Goal: Information Seeking & Learning: Check status

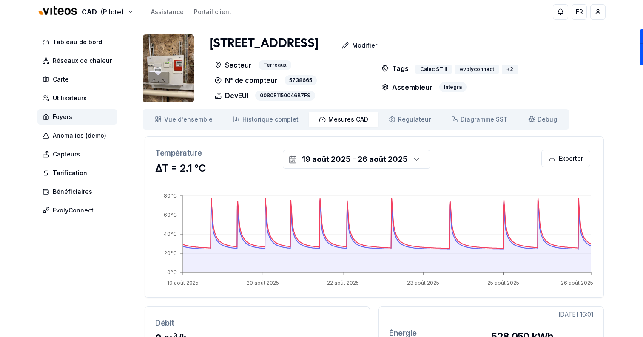
scroll to position [82, 0]
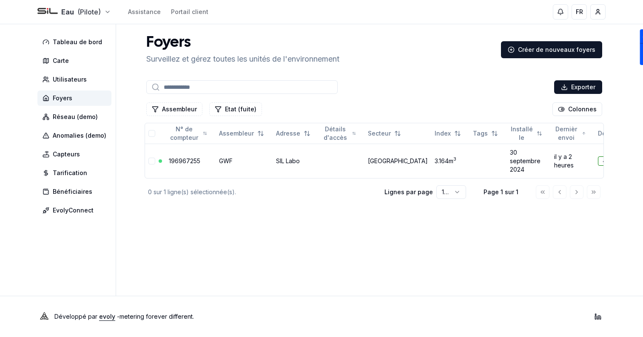
click at [76, 13] on html "Eau (Pilote) Assistance Portail client FR Sami Tableau de bord Carte Utilisateu…" at bounding box center [321, 168] width 643 height 337
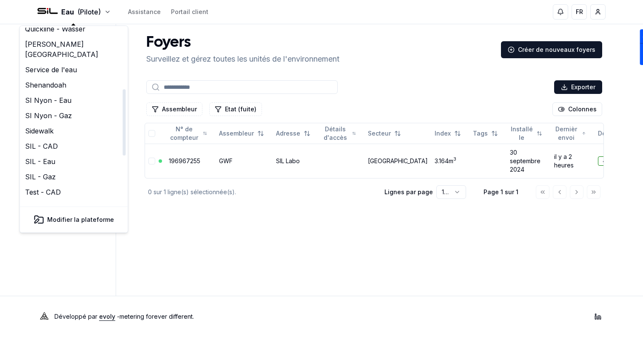
scroll to position [154, 0]
click at [69, 63] on link "Service de l'eau" at bounding box center [74, 70] width 105 height 15
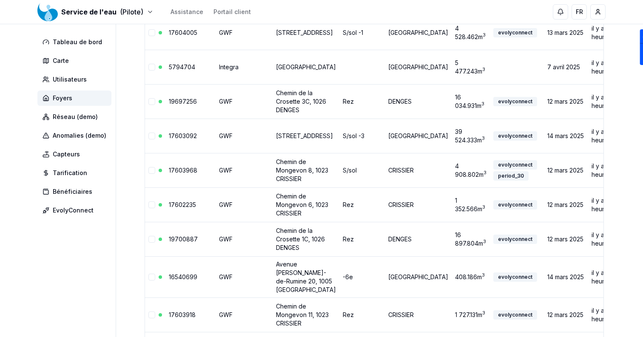
scroll to position [686, 0]
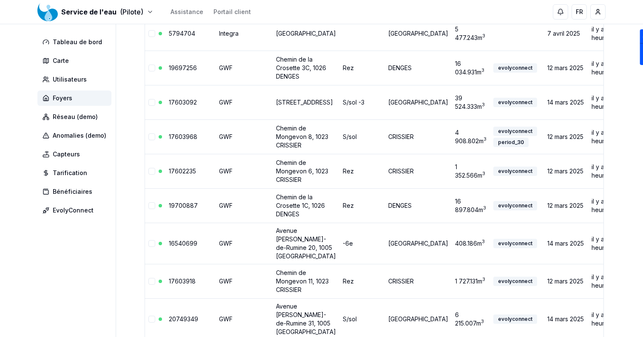
click at [239, 120] on td "GWF" at bounding box center [244, 102] width 57 height 34
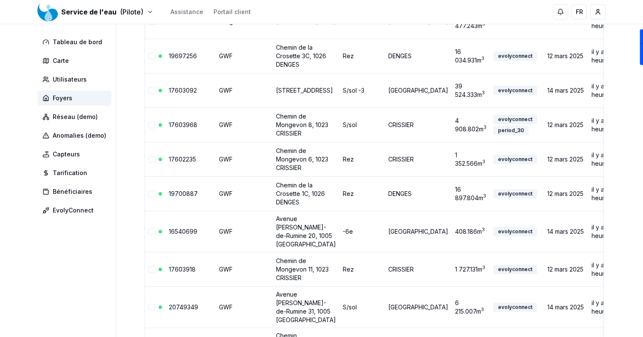
scroll to position [706, 0]
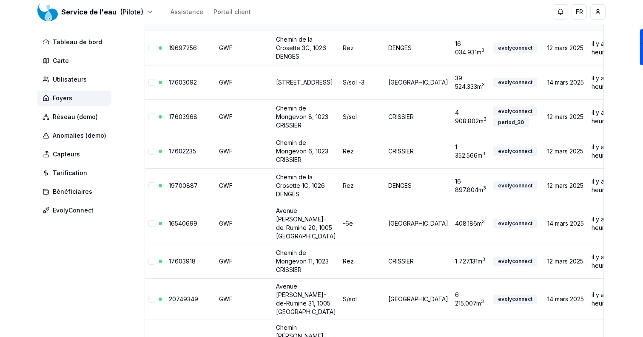
click at [289, 17] on link "[GEOGRAPHIC_DATA]" at bounding box center [306, 13] width 60 height 7
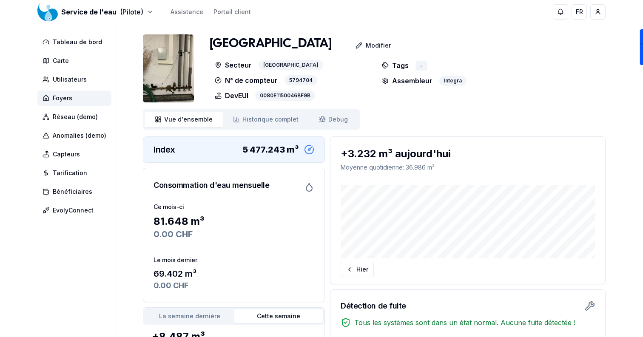
click at [163, 63] on img at bounding box center [168, 68] width 51 height 68
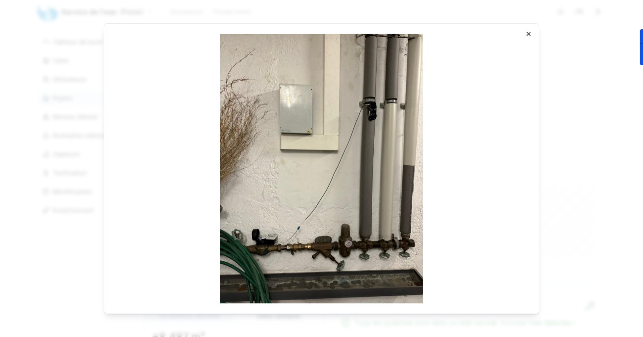
click at [530, 34] on icon "button" at bounding box center [528, 33] width 3 height 3
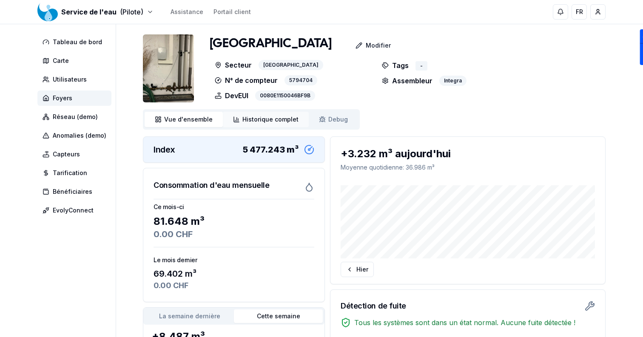
click at [269, 121] on span "Historique complet" at bounding box center [271, 119] width 56 height 9
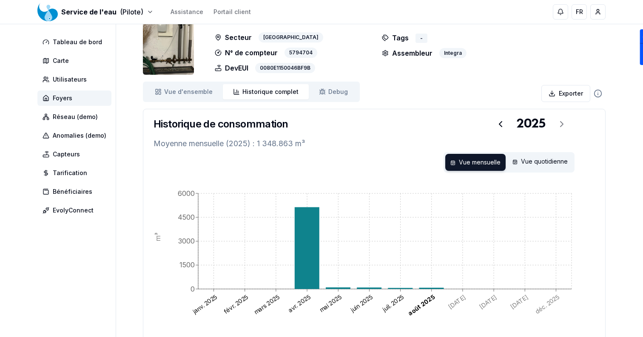
scroll to position [38, 0]
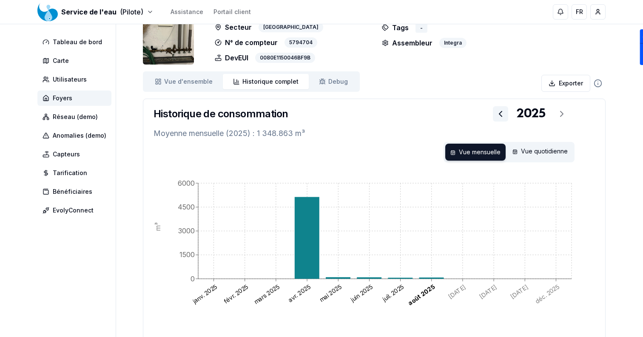
click at [500, 116] on icon at bounding box center [501, 114] width 10 height 10
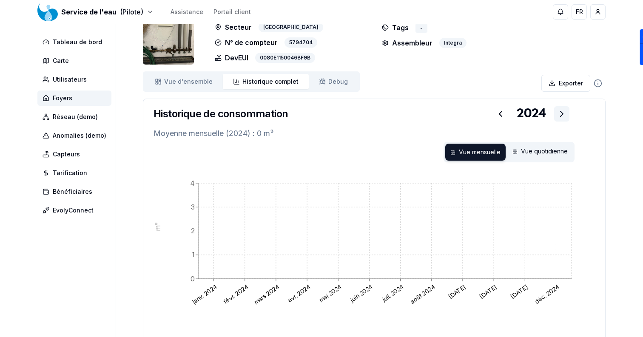
click at [567, 115] on button at bounding box center [561, 113] width 15 height 15
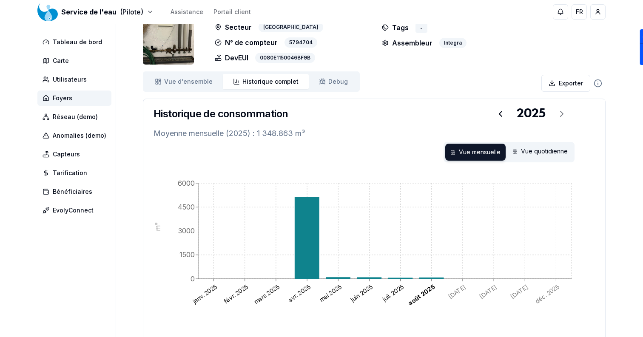
scroll to position [0, 0]
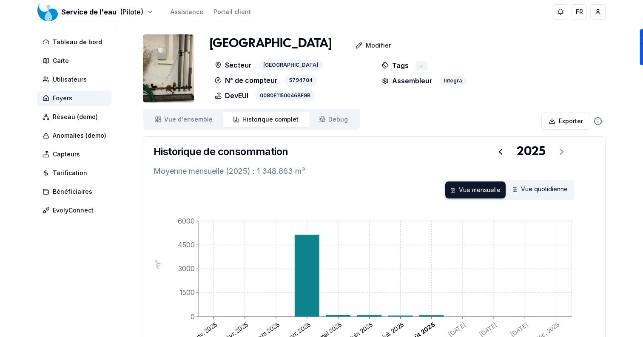
click at [97, 95] on span "Foyers" at bounding box center [74, 98] width 74 height 15
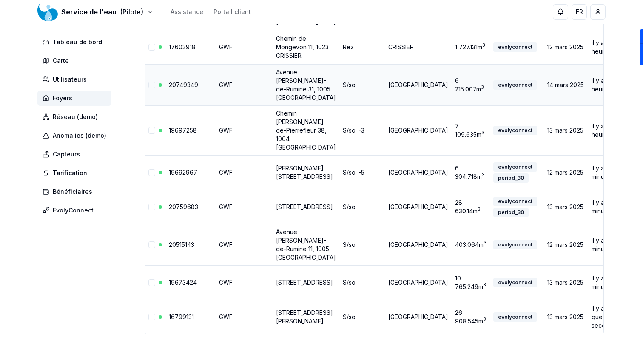
click at [178, 89] on link "20749349" at bounding box center [183, 84] width 29 height 7
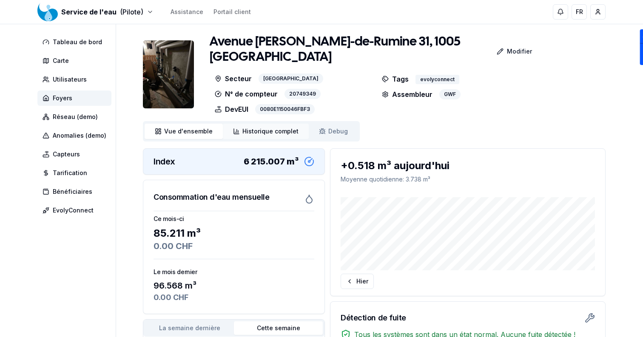
click at [225, 124] on link "Historique complet Historique" at bounding box center [266, 131] width 86 height 15
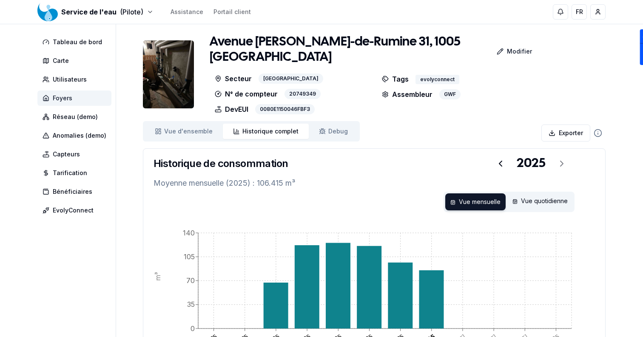
click at [65, 98] on span "Foyers" at bounding box center [63, 98] width 20 height 9
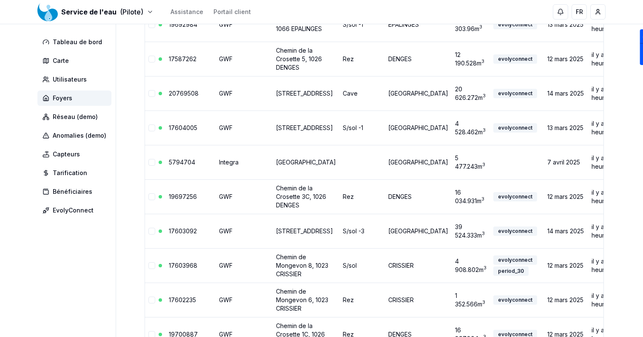
scroll to position [525, 0]
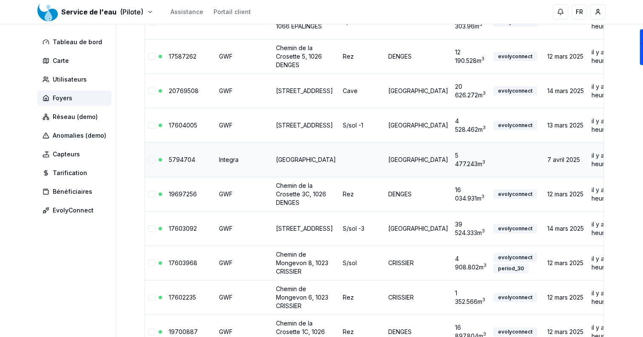
click at [187, 163] on link "5794704" at bounding box center [182, 159] width 26 height 7
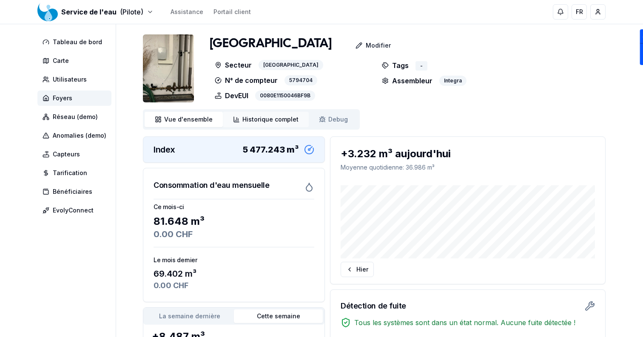
click at [274, 124] on link "Historique complet Historique" at bounding box center [266, 119] width 86 height 15
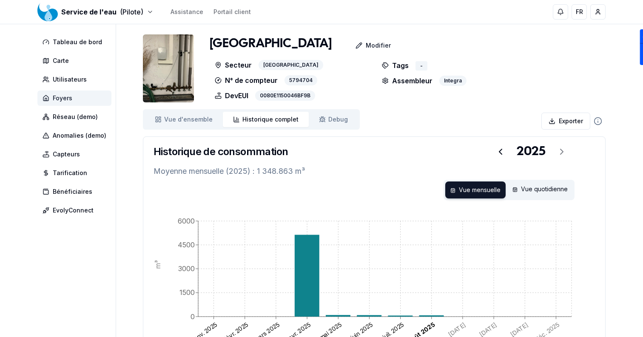
click at [69, 94] on span "Foyers" at bounding box center [63, 98] width 20 height 9
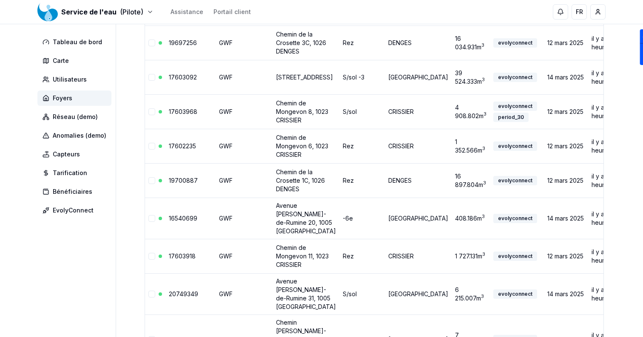
scroll to position [672, 0]
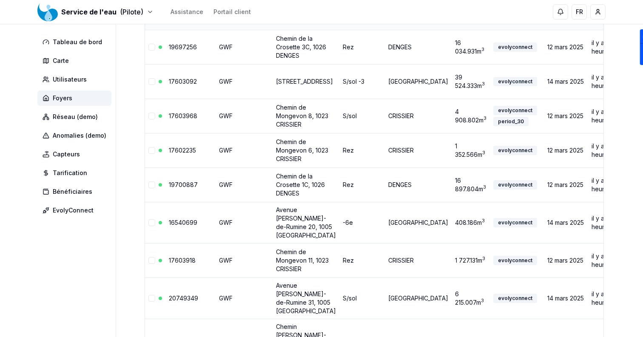
click at [294, 16] on link "[GEOGRAPHIC_DATA]" at bounding box center [306, 12] width 60 height 7
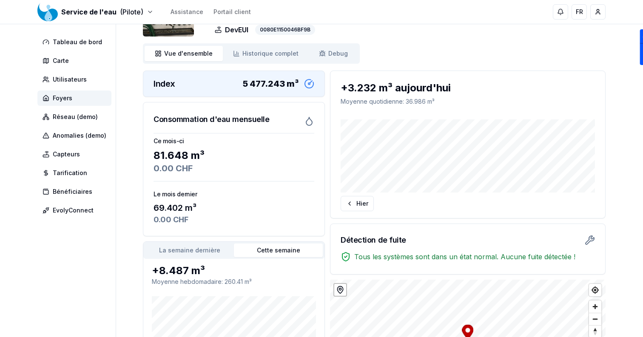
scroll to position [179, 0]
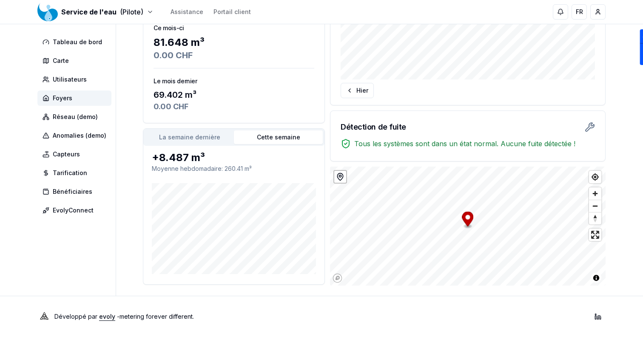
click at [194, 132] on button "La semaine dernière" at bounding box center [189, 138] width 89 height 14
click at [343, 182] on div at bounding box center [341, 177] width 14 height 14
click at [343, 178] on icon at bounding box center [340, 177] width 9 height 9
click at [596, 237] on span "Enter fullscreen" at bounding box center [595, 235] width 12 height 12
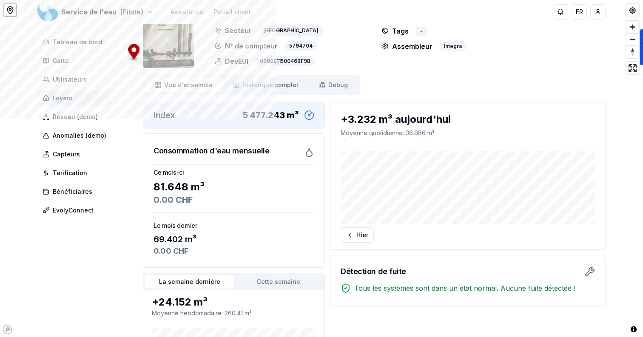
scroll to position [0, 0]
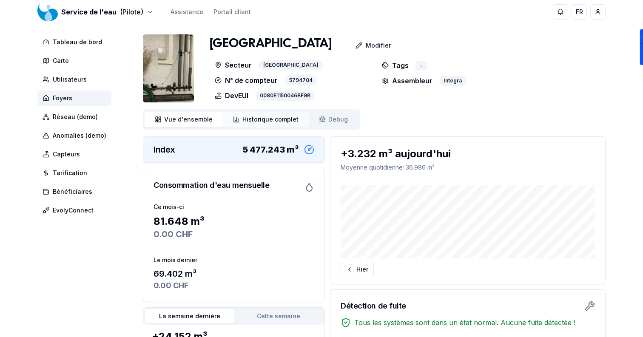
click at [277, 120] on span "Historique complet" at bounding box center [271, 119] width 56 height 9
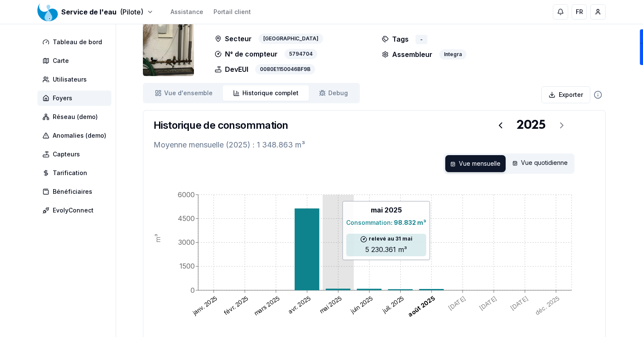
scroll to position [26, 0]
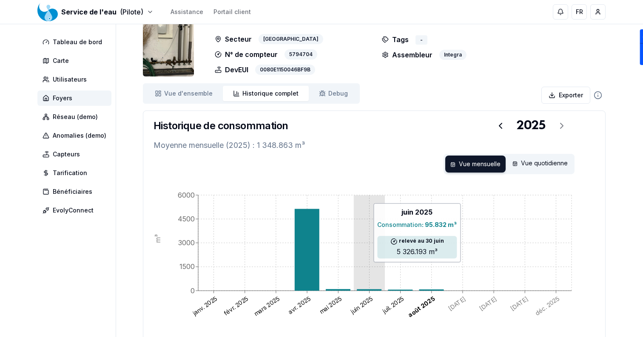
click at [359, 267] on line at bounding box center [385, 267] width 374 height 0
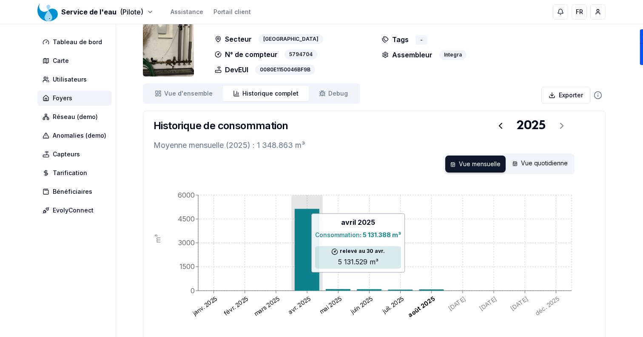
click at [300, 277] on icon at bounding box center [307, 250] width 25 height 82
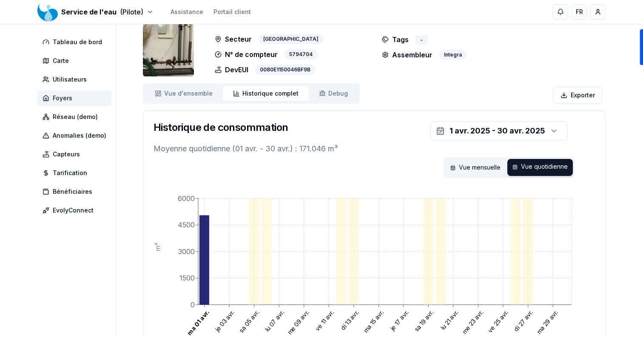
click at [95, 93] on span "Foyers" at bounding box center [74, 98] width 74 height 15
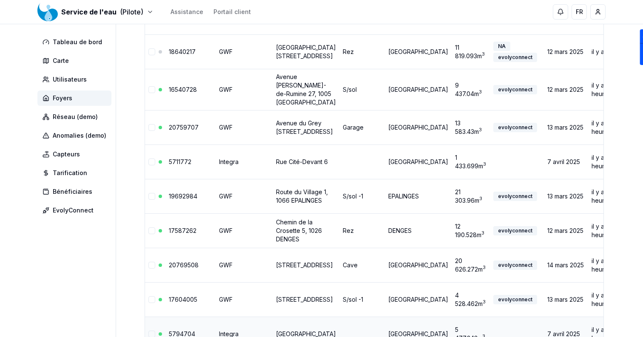
scroll to position [349, 0]
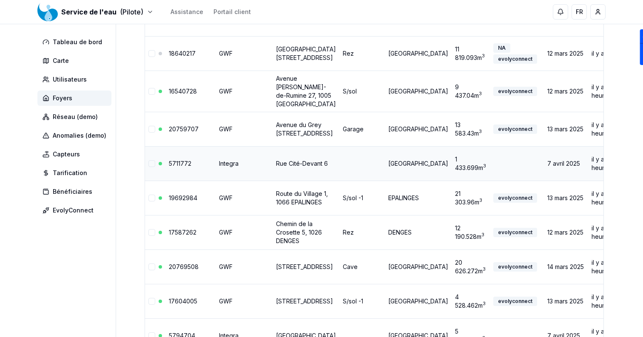
click at [286, 167] on link "Rue Cité-Devant 6" at bounding box center [302, 163] width 52 height 7
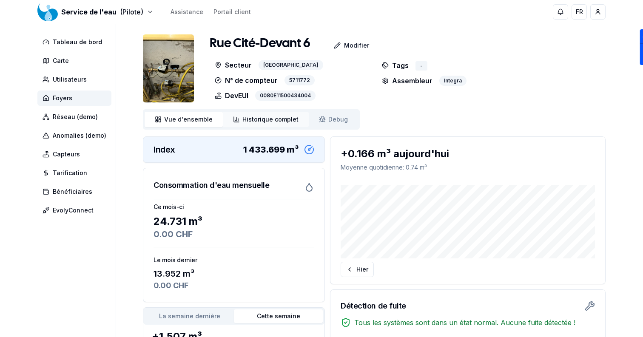
click at [266, 118] on span "Historique complet" at bounding box center [271, 119] width 56 height 9
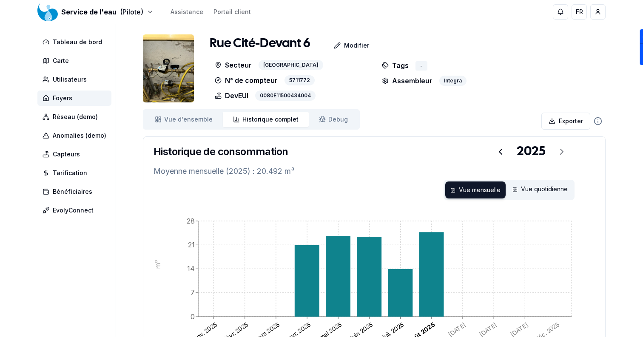
scroll to position [66, 0]
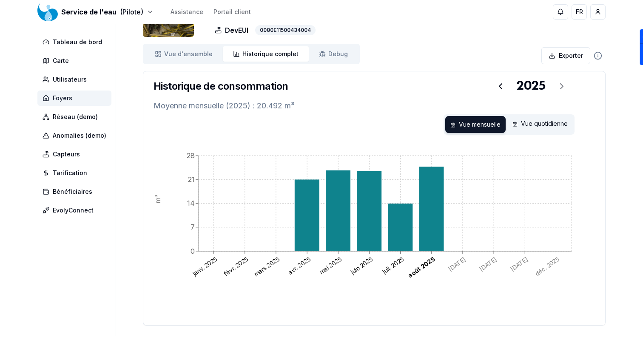
click at [81, 97] on span "Foyers" at bounding box center [74, 98] width 74 height 15
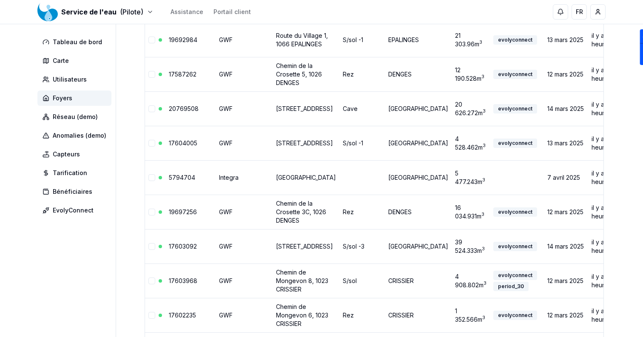
scroll to position [511, 0]
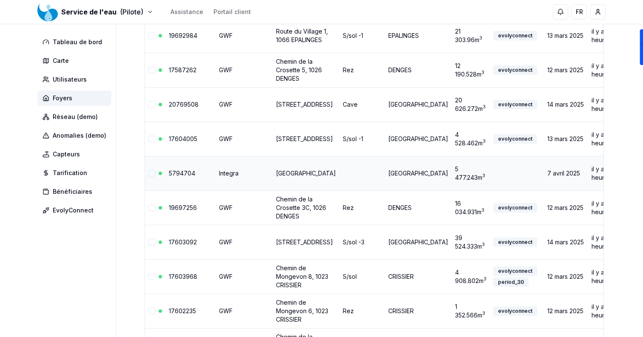
click at [303, 177] on link "[GEOGRAPHIC_DATA]" at bounding box center [306, 173] width 60 height 7
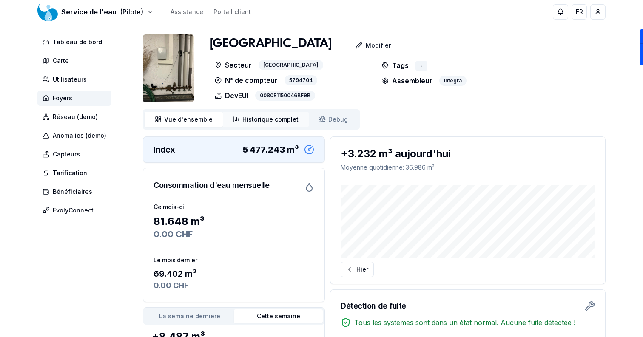
click at [266, 120] on span "Historique complet" at bounding box center [271, 119] width 56 height 9
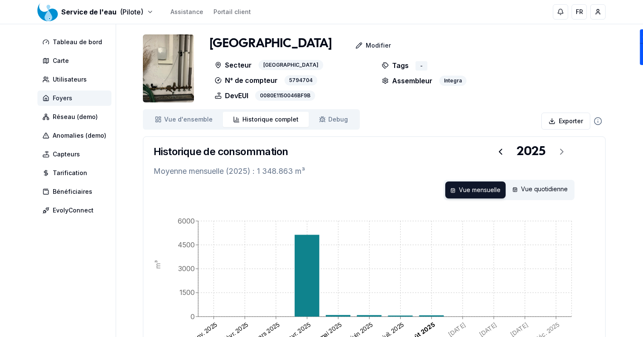
click at [89, 100] on span "Foyers" at bounding box center [74, 98] width 74 height 15
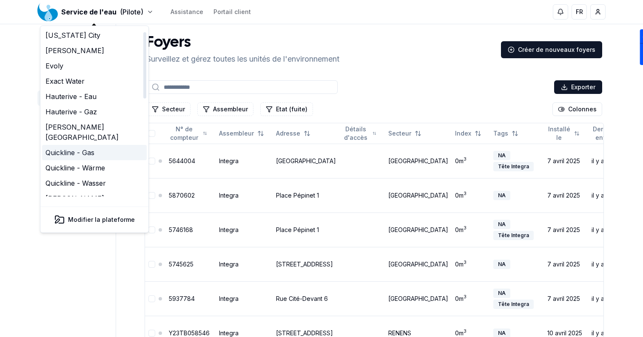
scroll to position [260, 0]
